Goal: Find specific page/section

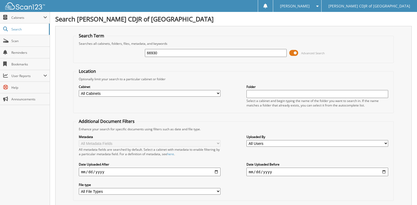
type input "66930"
click at [17, 18] on span "Cabinets" at bounding box center [27, 17] width 32 height 5
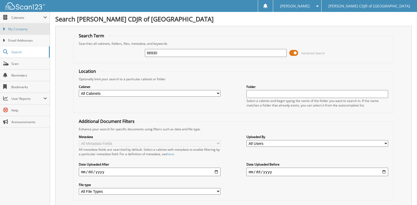
click at [13, 26] on link "My Company" at bounding box center [25, 28] width 50 height 11
